Goal: Find specific page/section: Find specific page/section

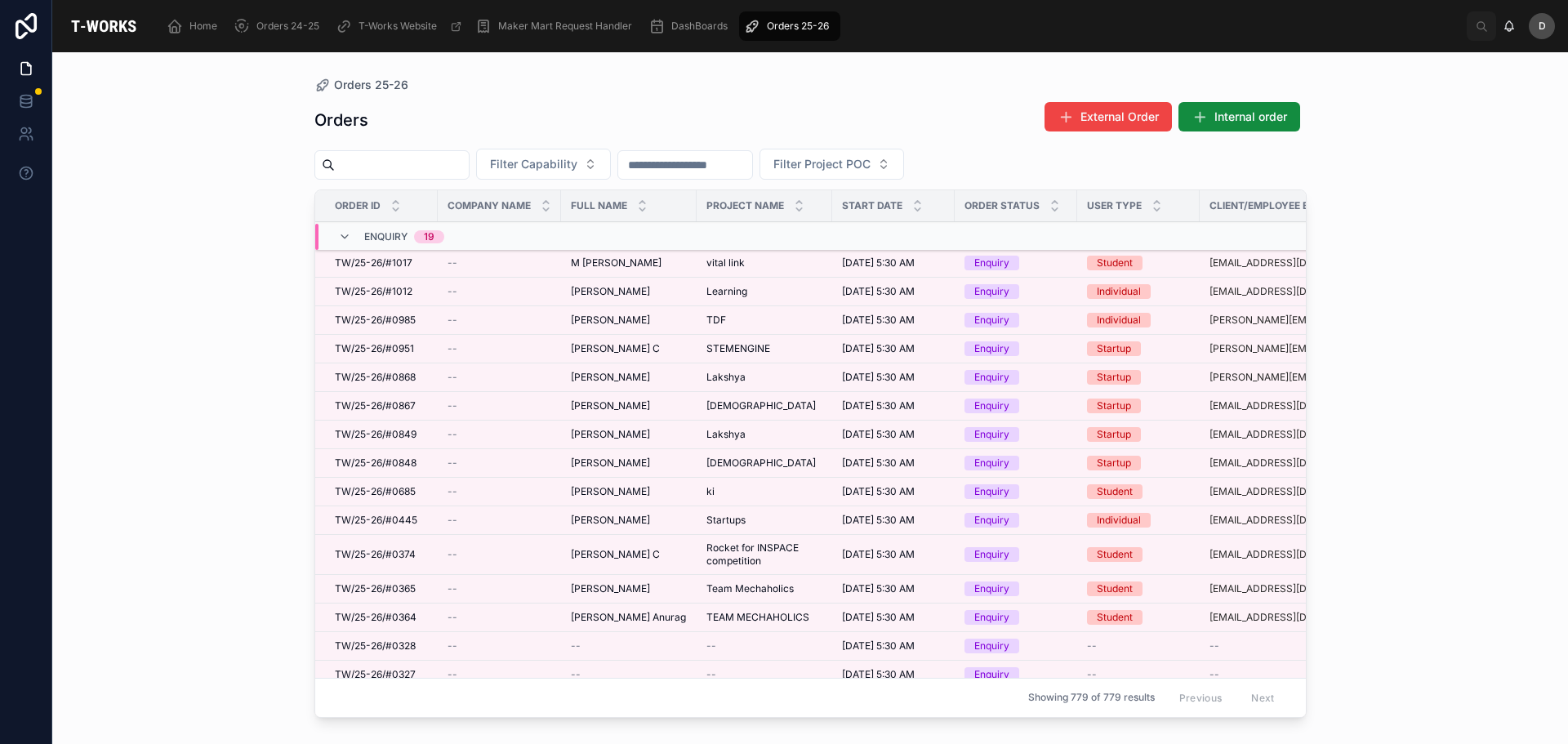
click at [598, 144] on div "Orders External Order Internal order Filter Capability Filter Project POC Order…" at bounding box center [810, 407] width 993 height 632
click at [597, 175] on button "Filter Capability" at bounding box center [543, 164] width 135 height 31
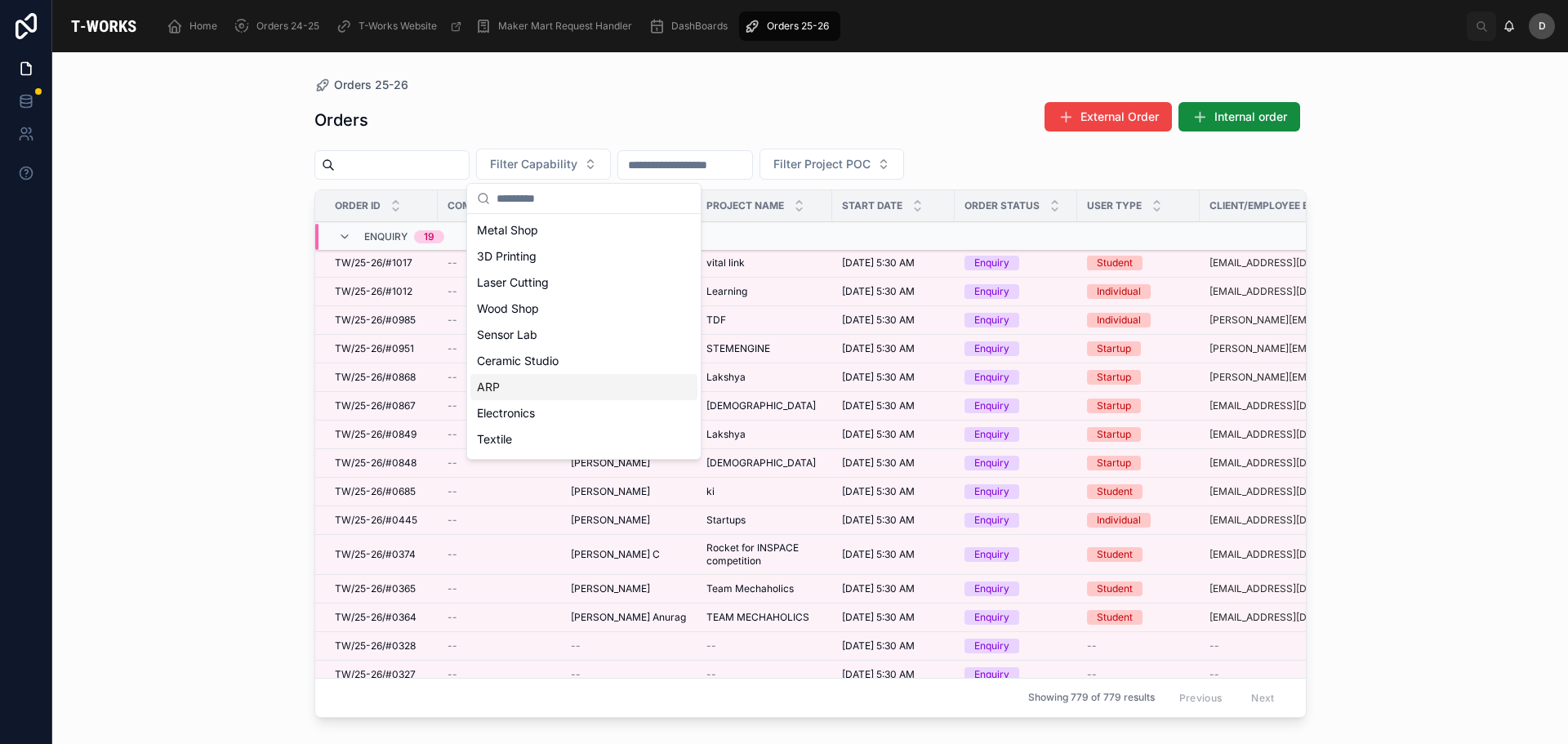
click at [510, 391] on div "ARP" at bounding box center [584, 387] width 227 height 26
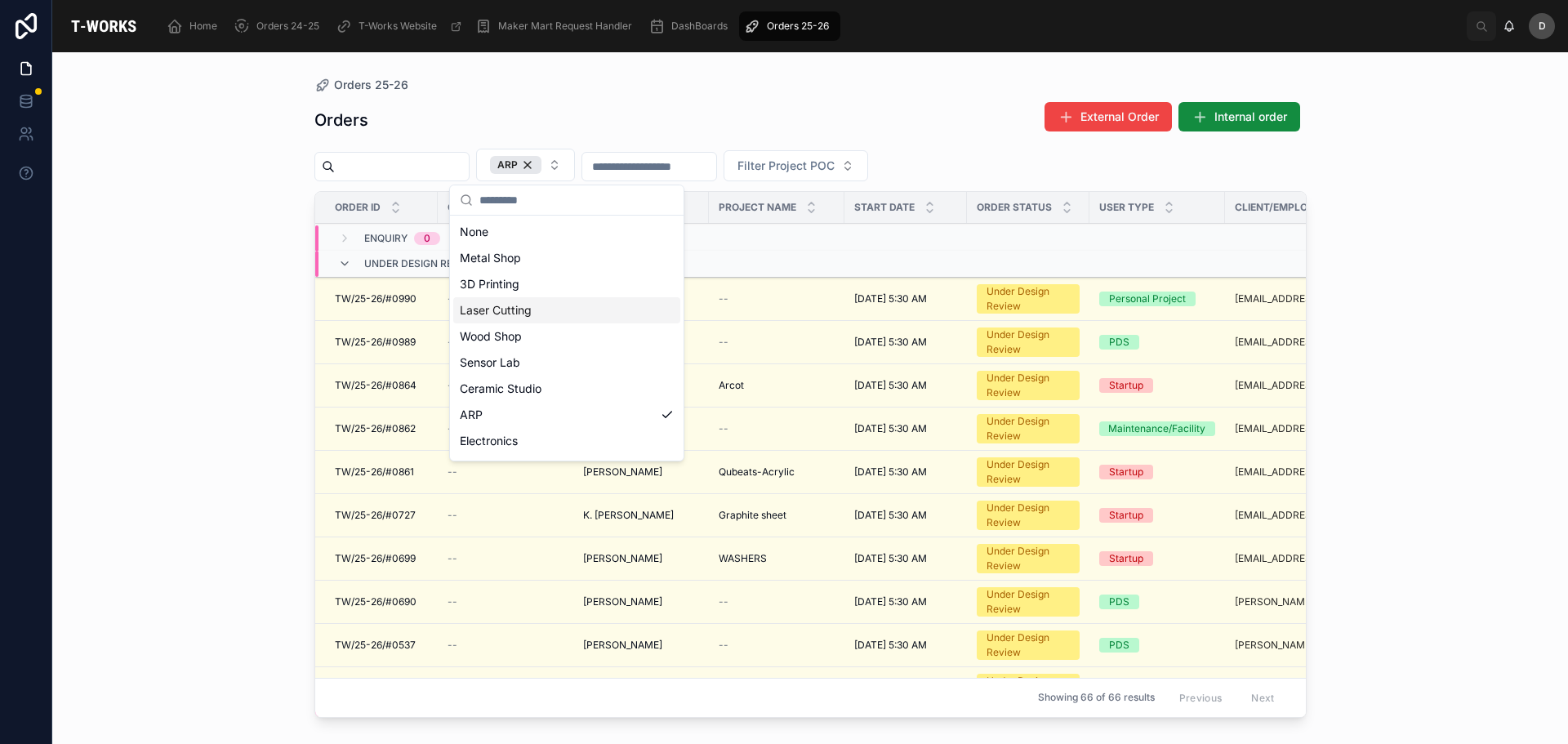
click at [516, 314] on div "Laser Cutting" at bounding box center [567, 310] width 227 height 26
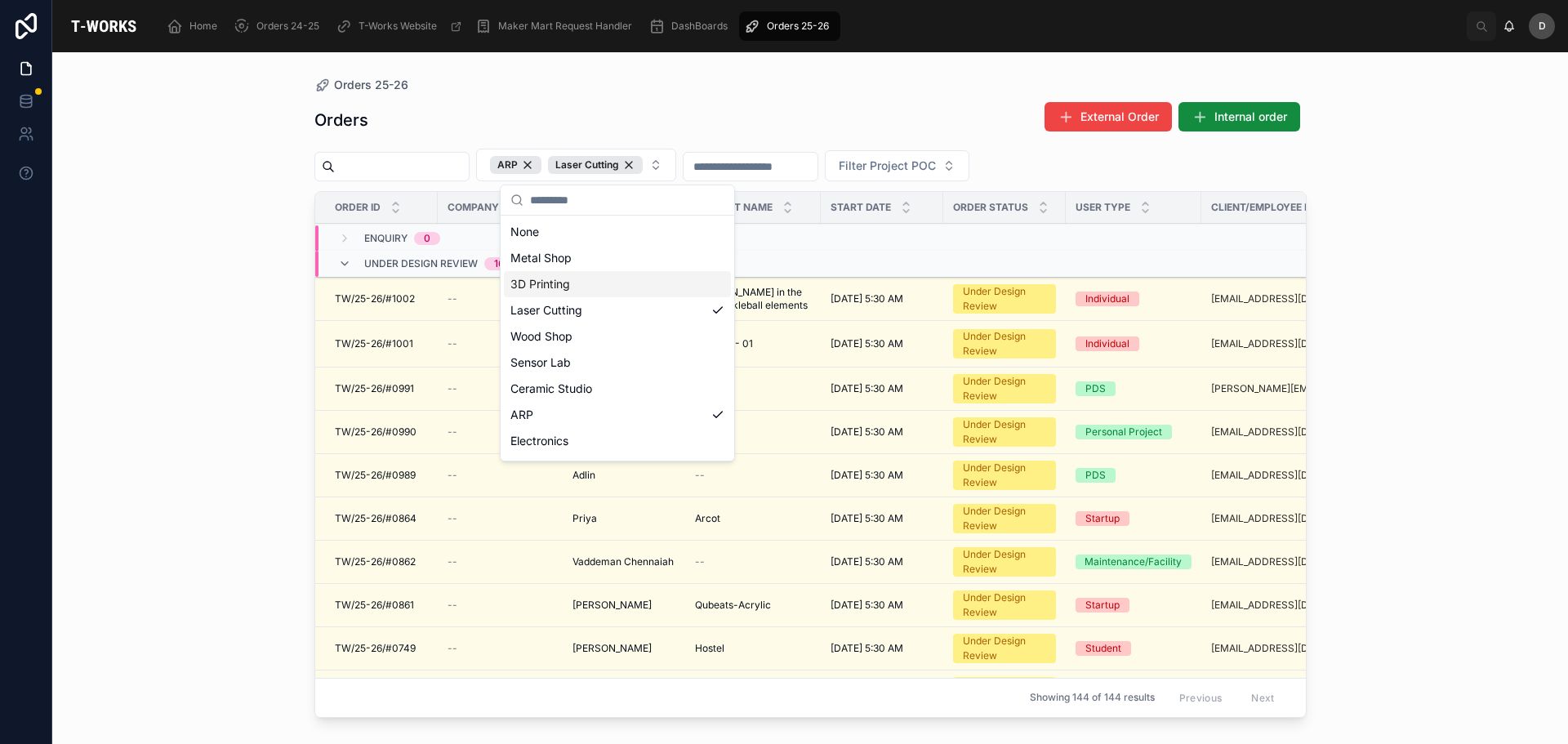
click at [648, 101] on div "Orders External Order Internal order" at bounding box center [810, 120] width 993 height 38
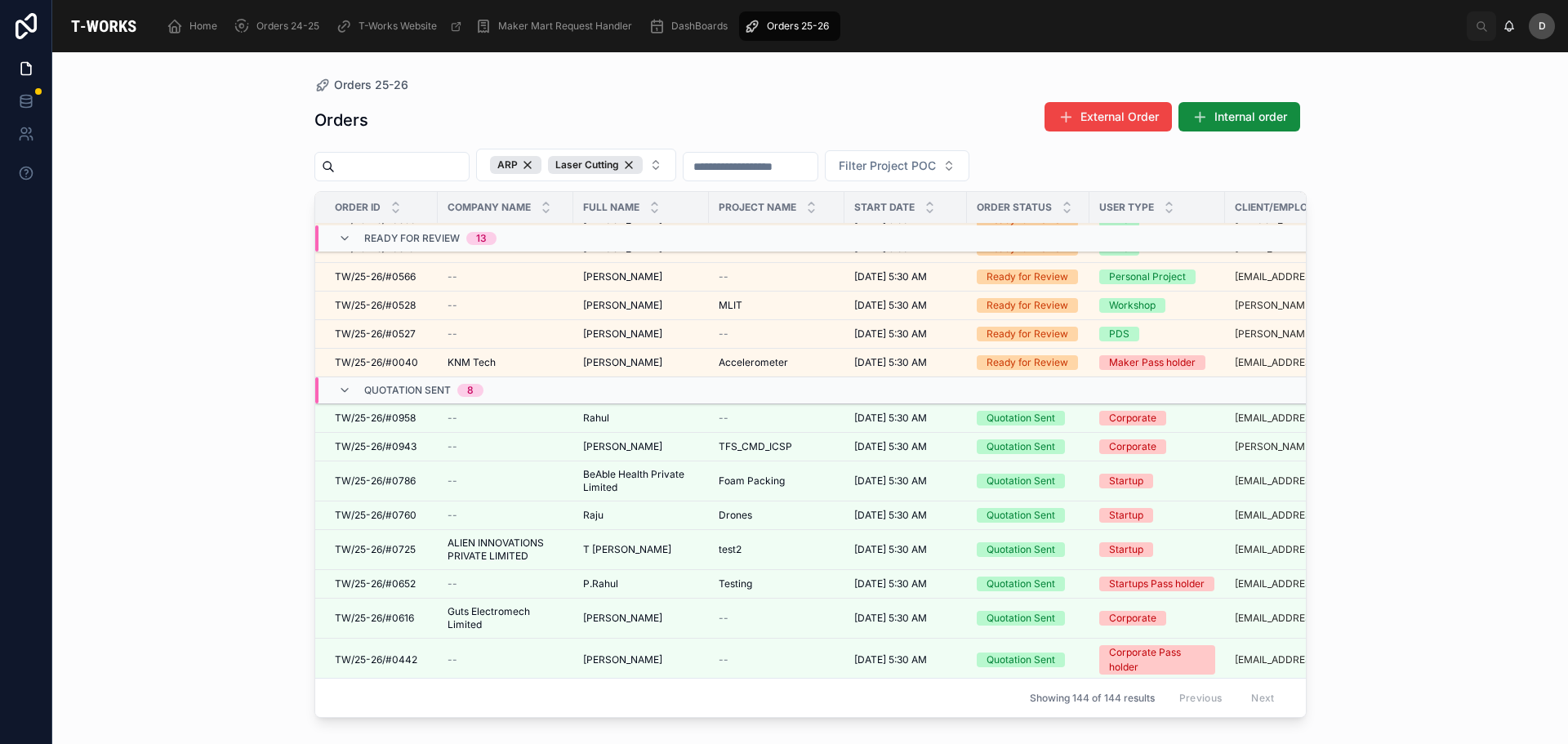
scroll to position [1175, 0]
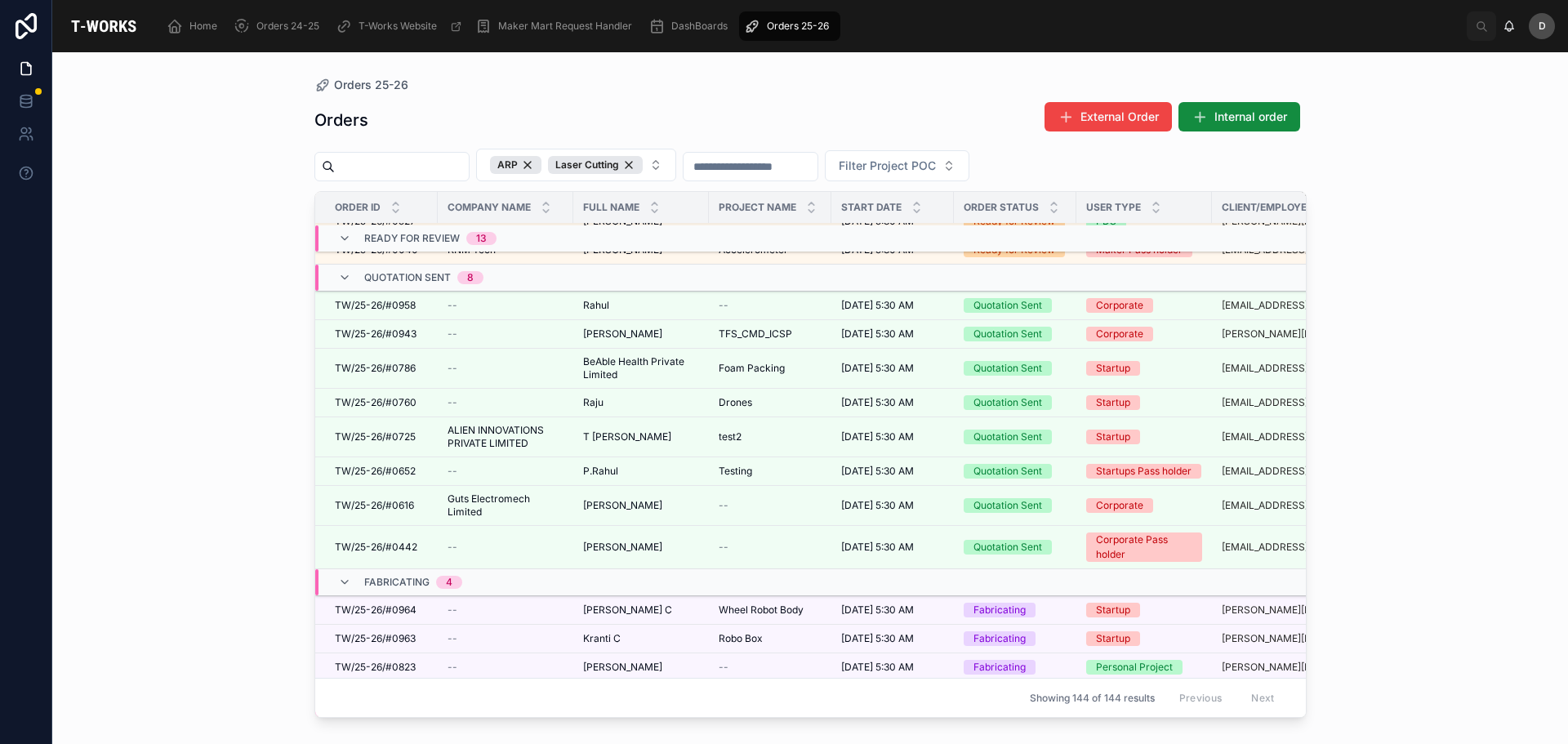
click at [755, 327] on span "TFS_CMD_ICSP" at bounding box center [756, 333] width 74 height 13
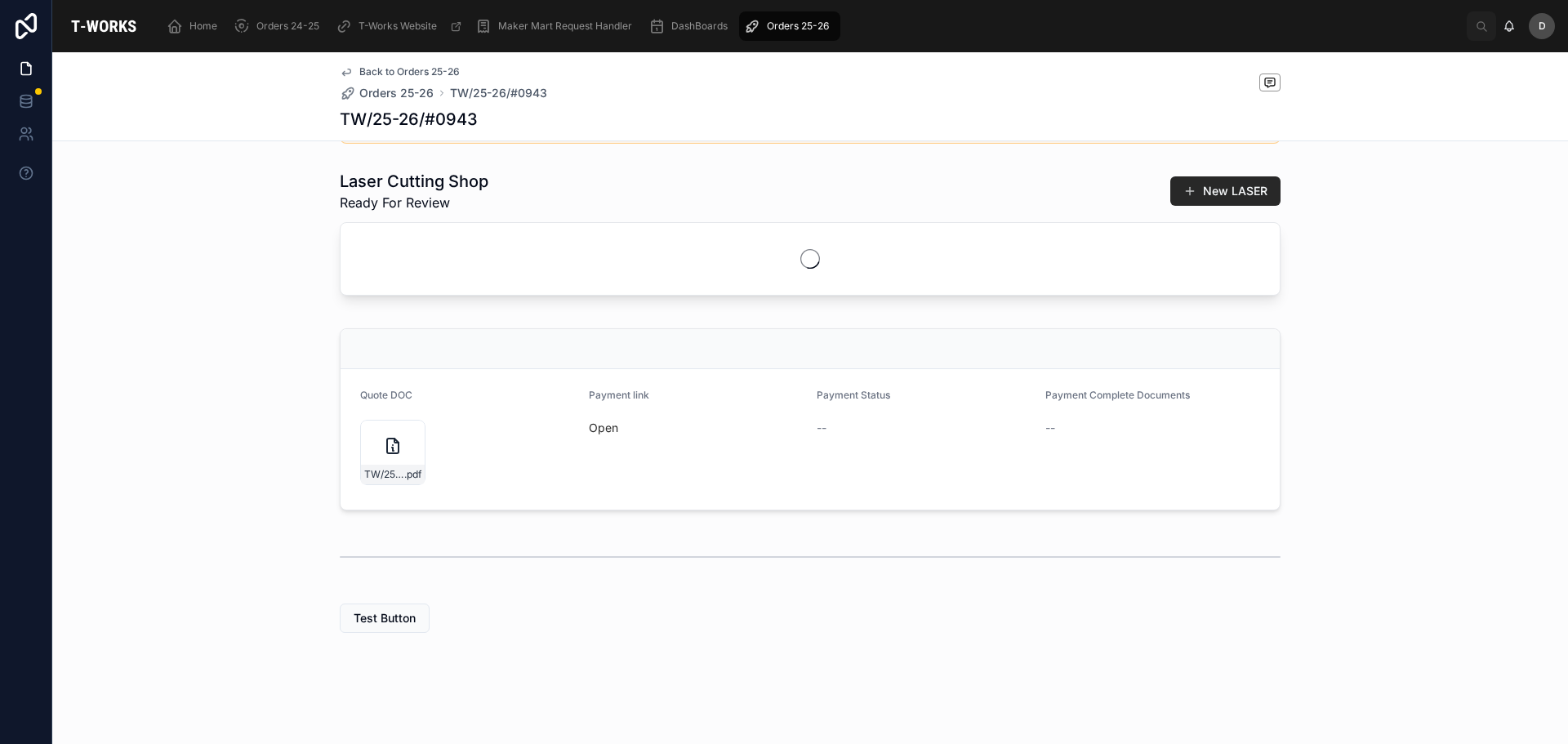
scroll to position [412, 0]
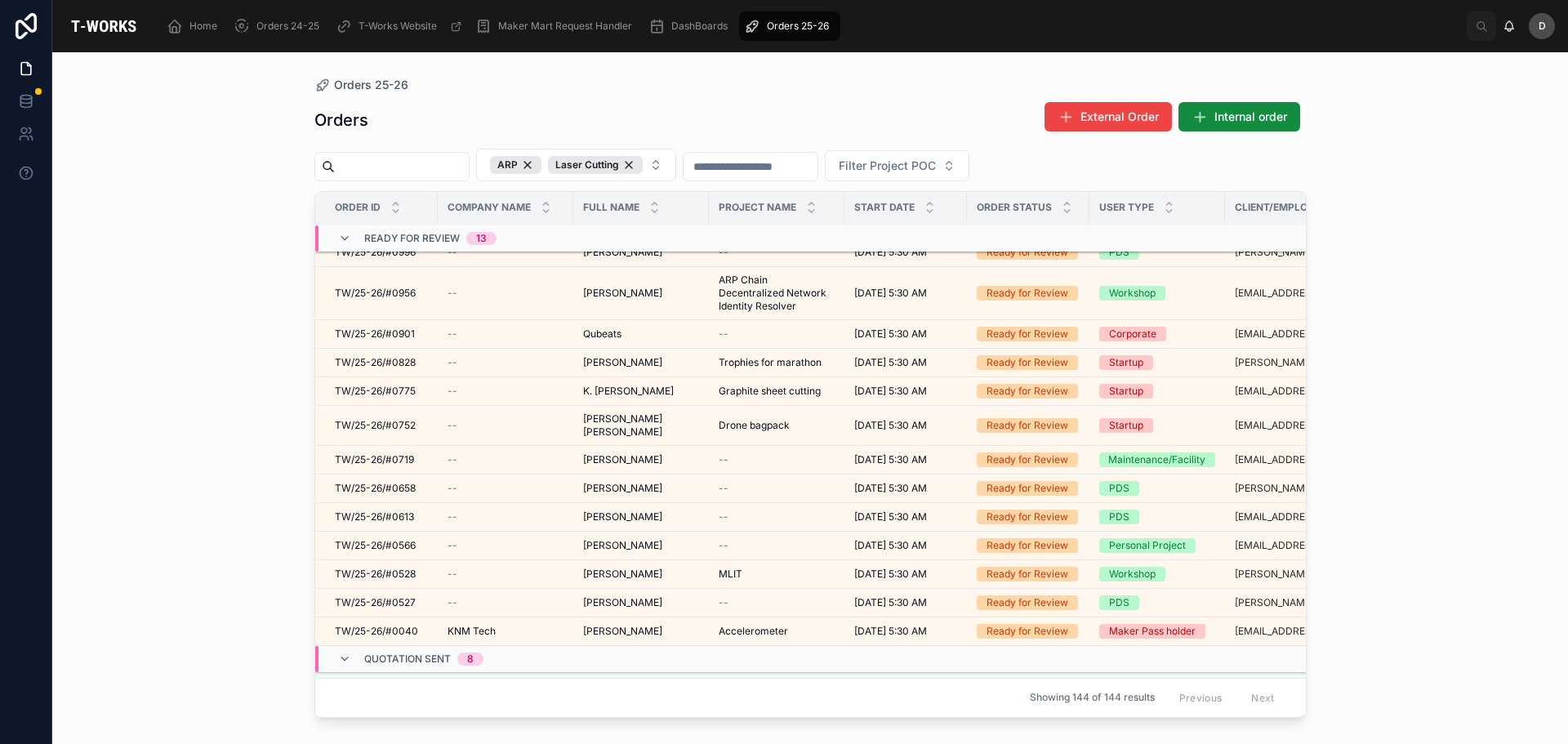
scroll to position [835, 0]
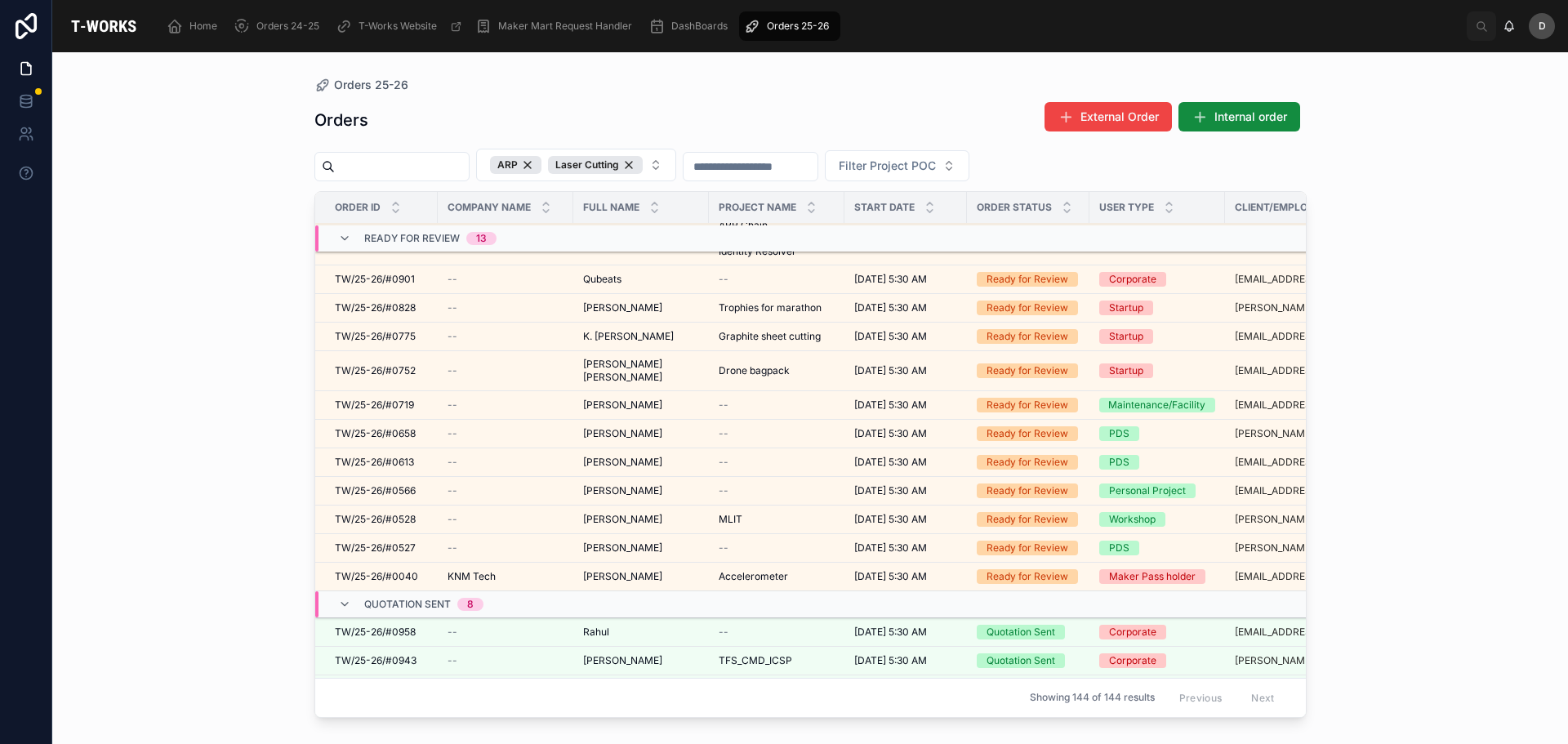
click at [677, 164] on button "ARP Laser Cutting" at bounding box center [575, 164] width 200 height 33
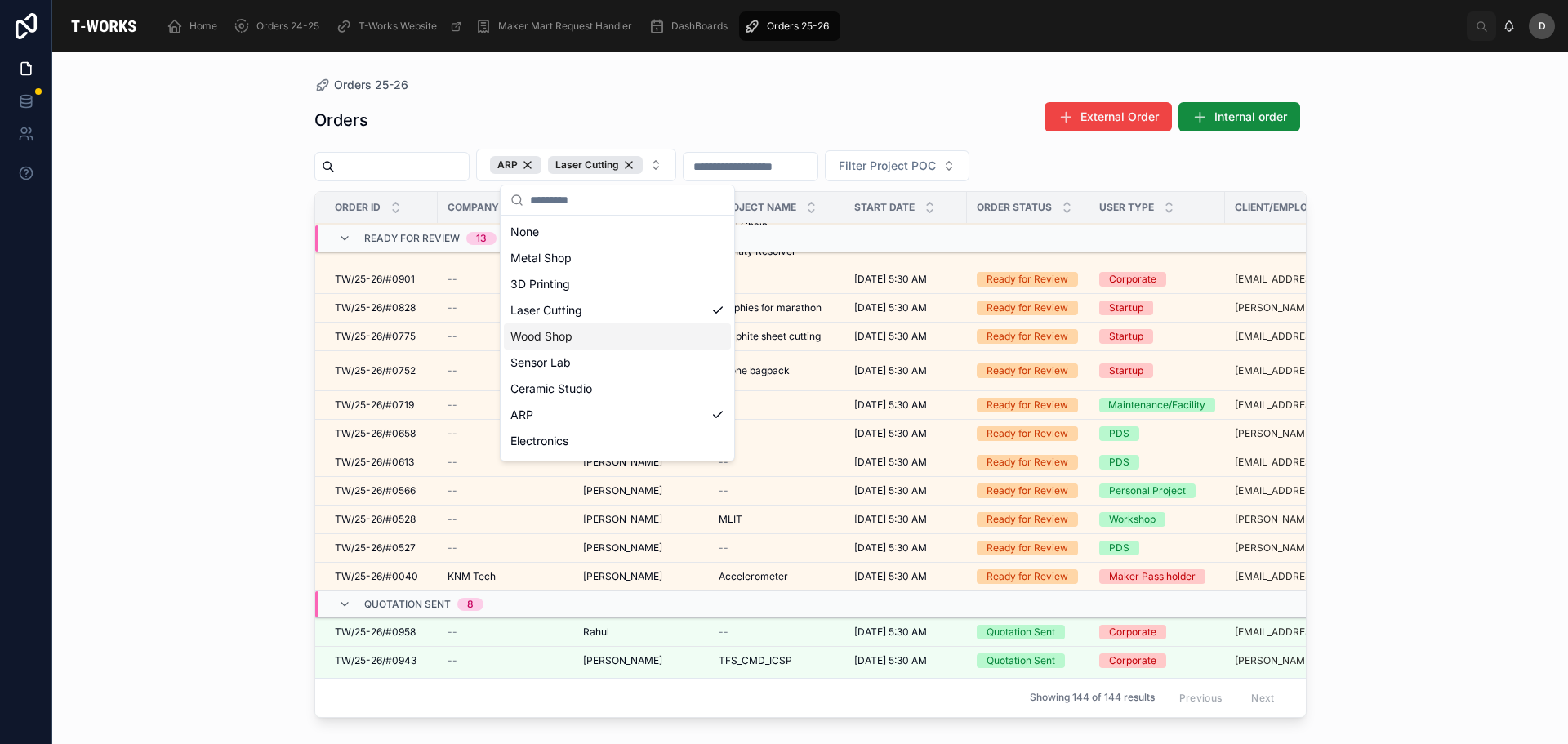
click at [608, 339] on div "Wood Shop" at bounding box center [618, 337] width 227 height 26
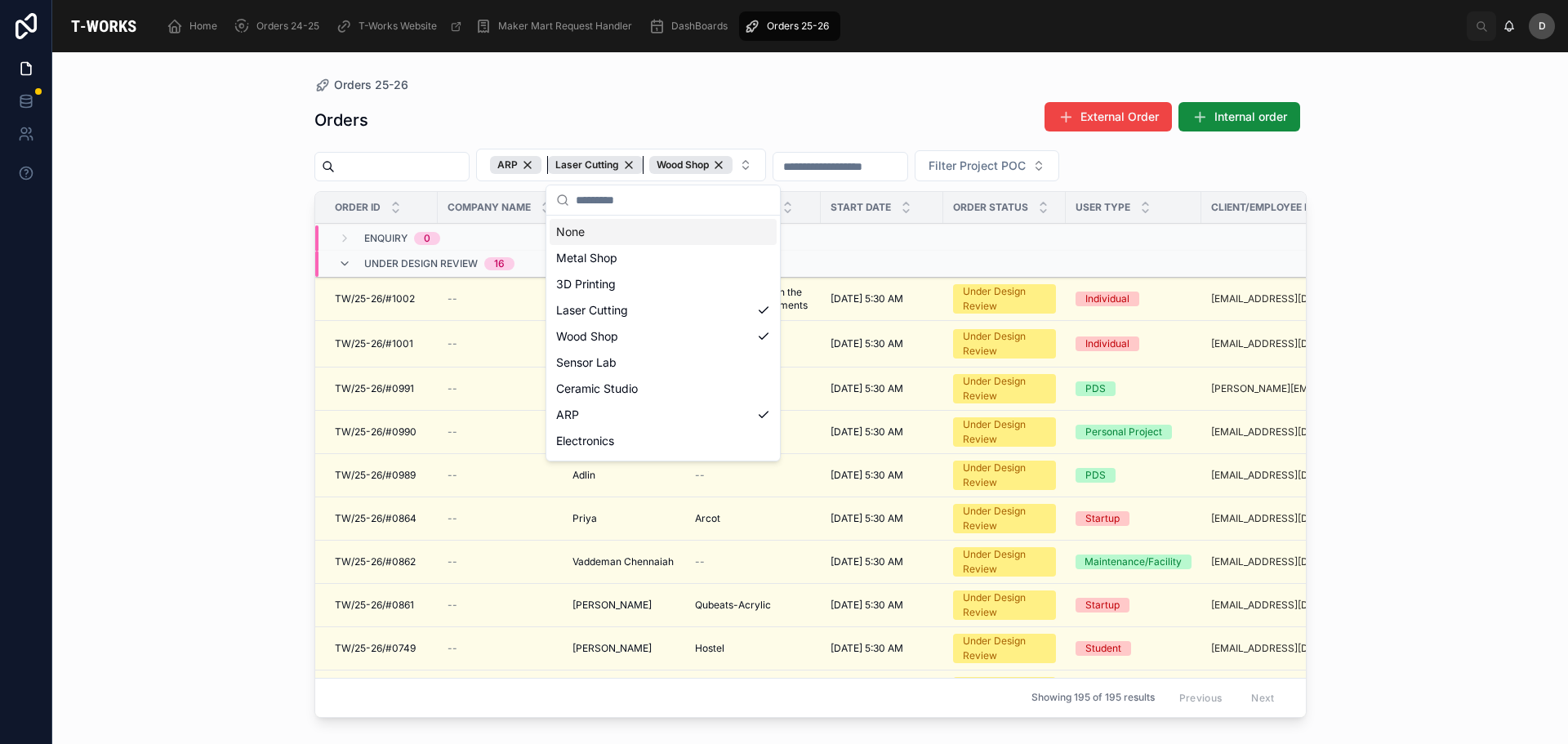
click at [643, 162] on div "Laser Cutting" at bounding box center [596, 164] width 95 height 18
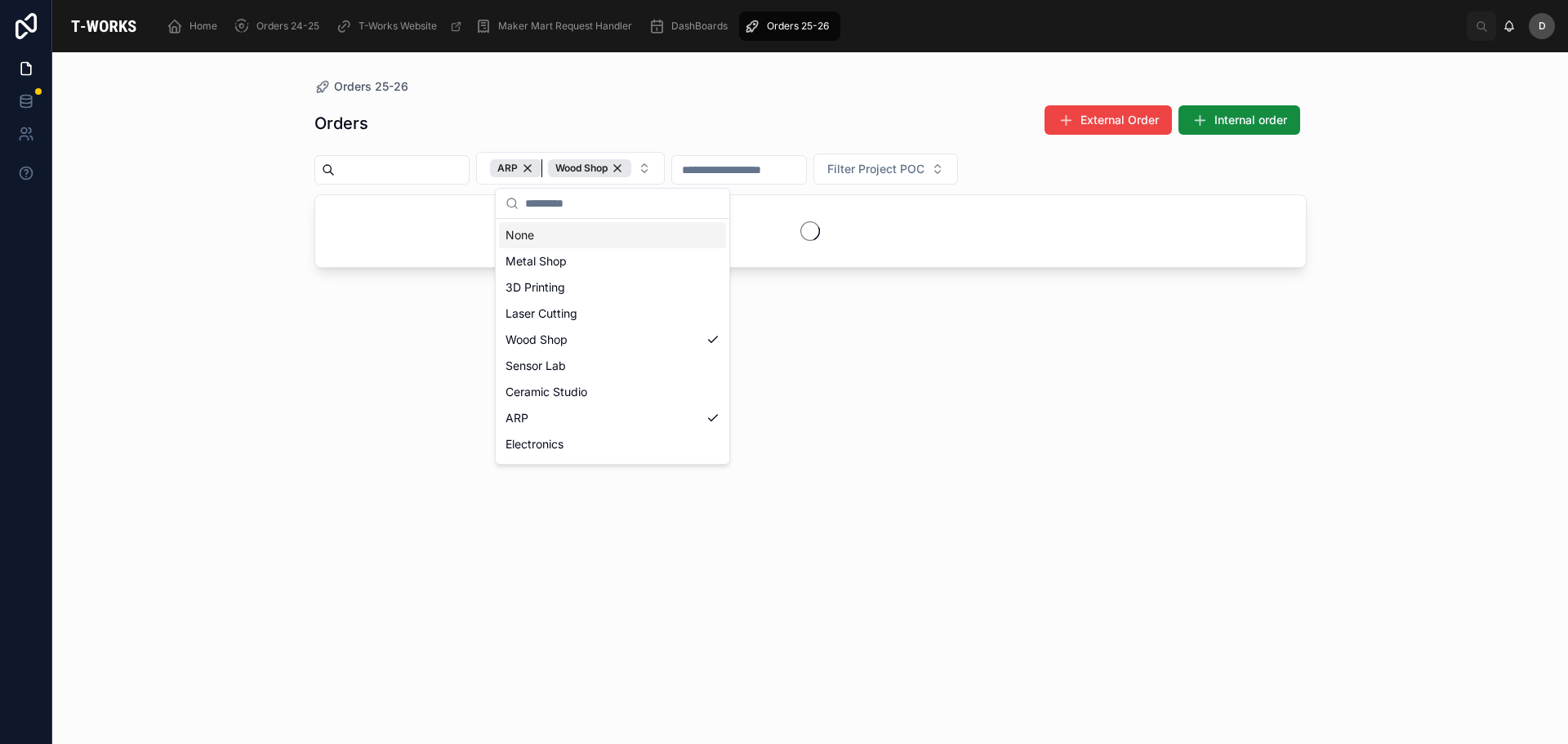
click at [541, 163] on div "ARP" at bounding box center [516, 168] width 51 height 18
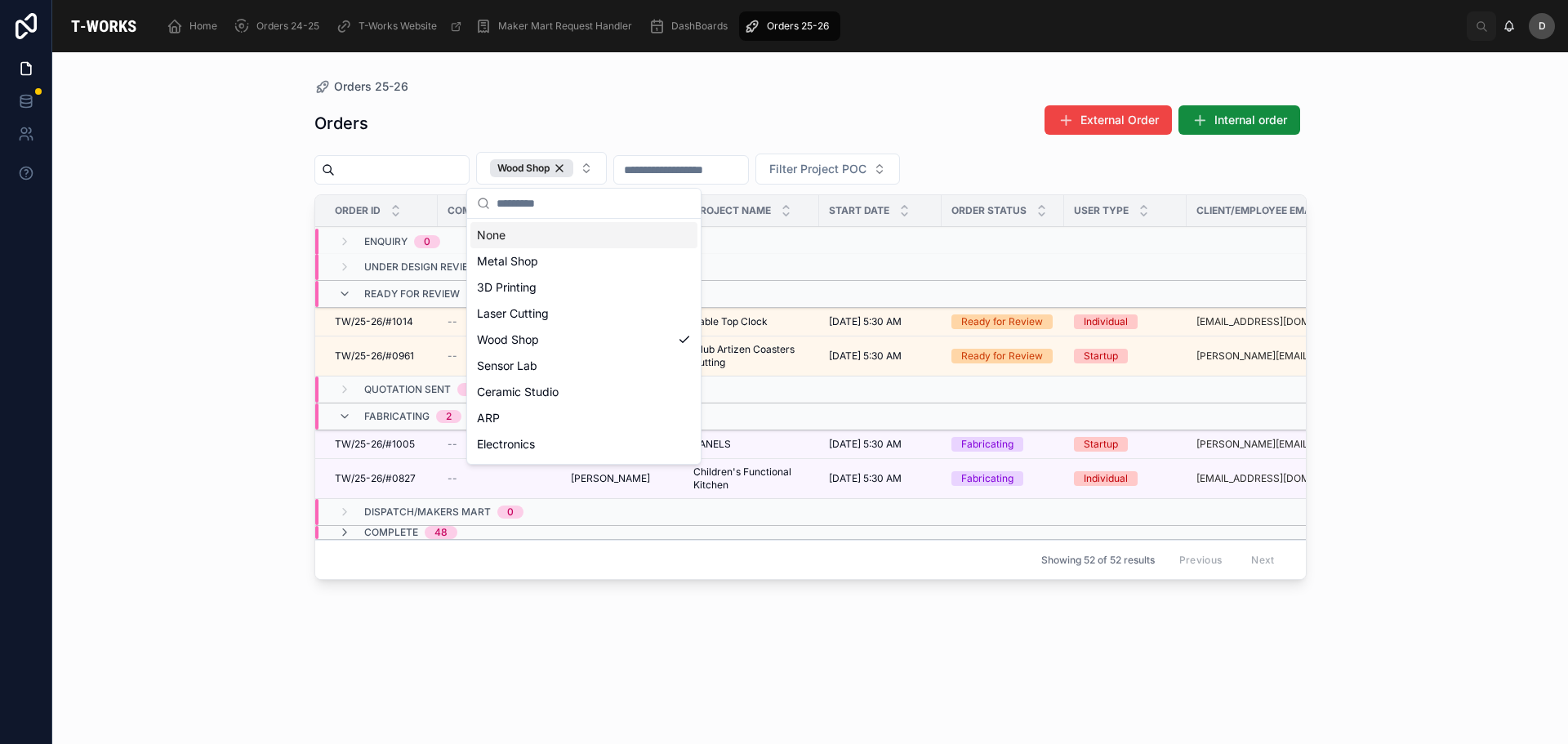
click at [622, 109] on div "Orders External Order Internal order" at bounding box center [810, 123] width 993 height 38
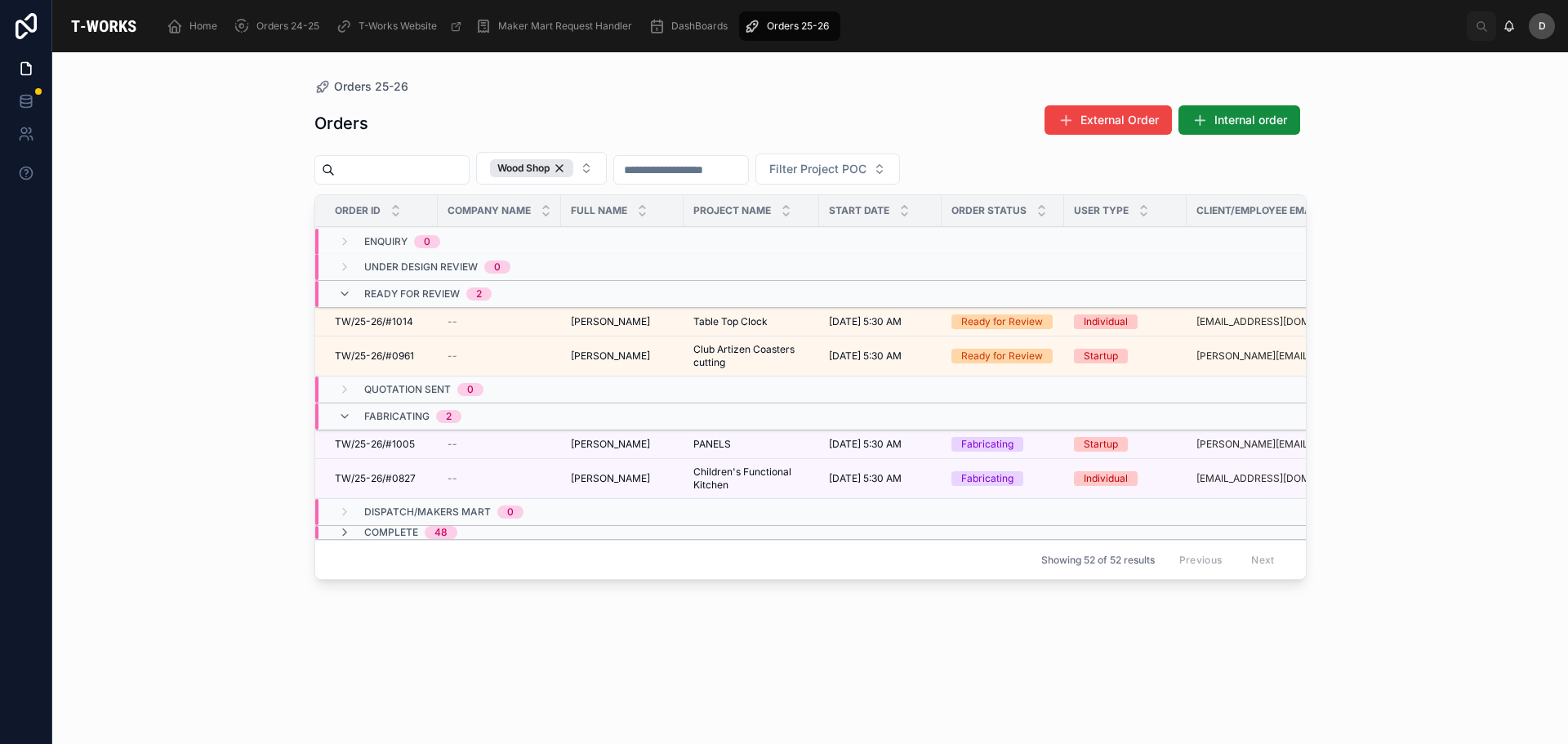
click at [752, 317] on span "Table Top Clock" at bounding box center [730, 321] width 74 height 13
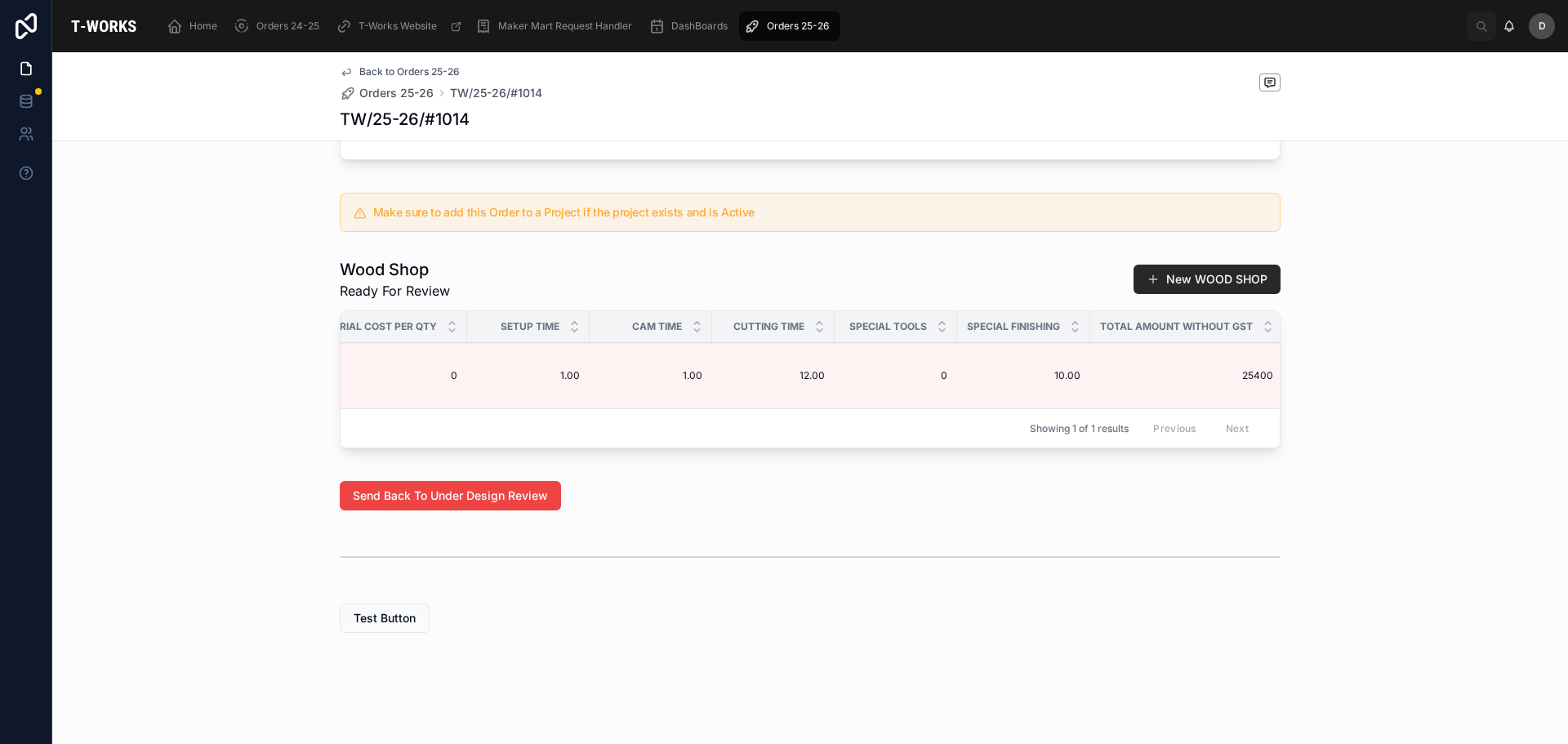
scroll to position [0, 1081]
